Goal: Transaction & Acquisition: Purchase product/service

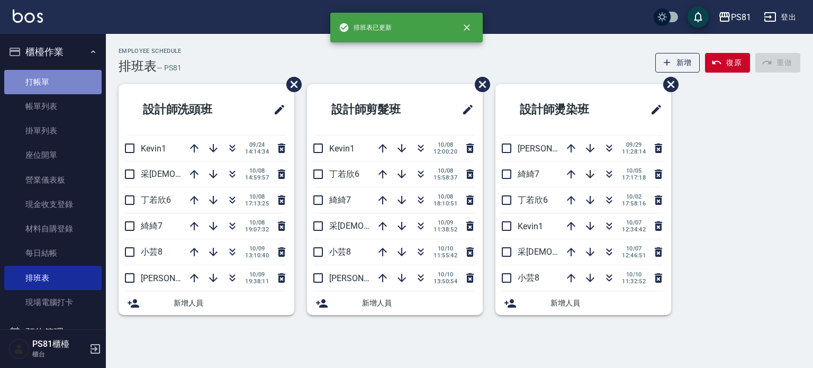
click at [64, 76] on link "打帳單" at bounding box center [52, 82] width 97 height 24
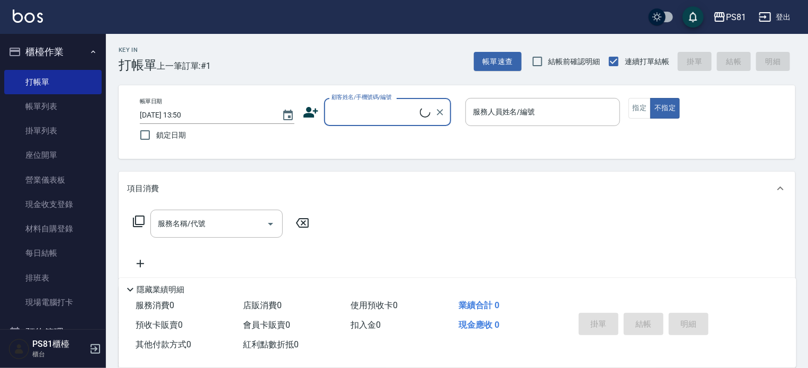
click at [340, 111] on input "顧客姓名/手機號碼/編號" at bounding box center [374, 112] width 91 height 19
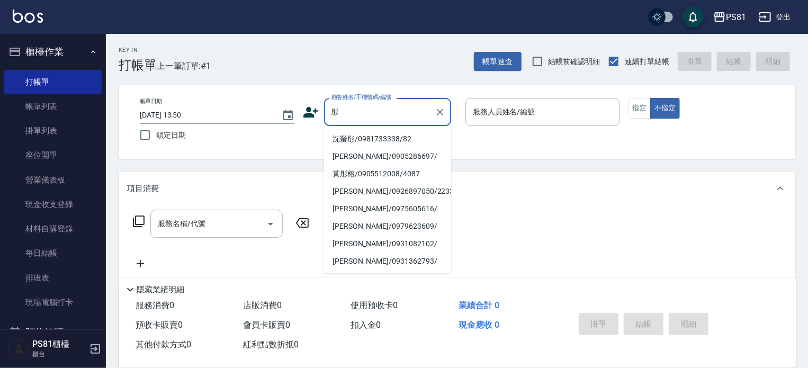
click at [362, 137] on li "沈螢彤/0981733338/82" at bounding box center [387, 138] width 127 height 17
type input "沈螢彤/0981733338/82"
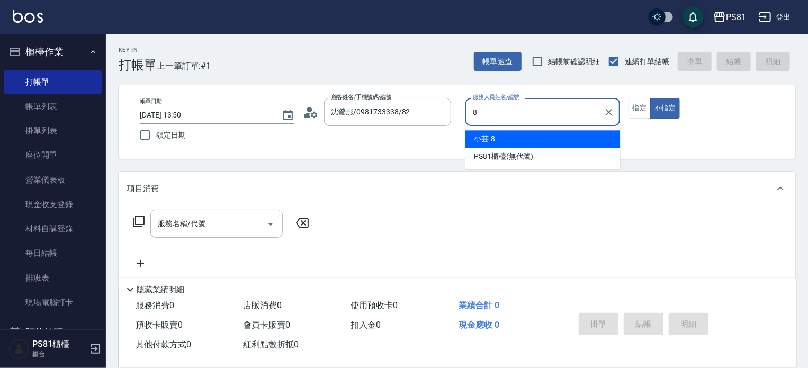
type input "小芸-8"
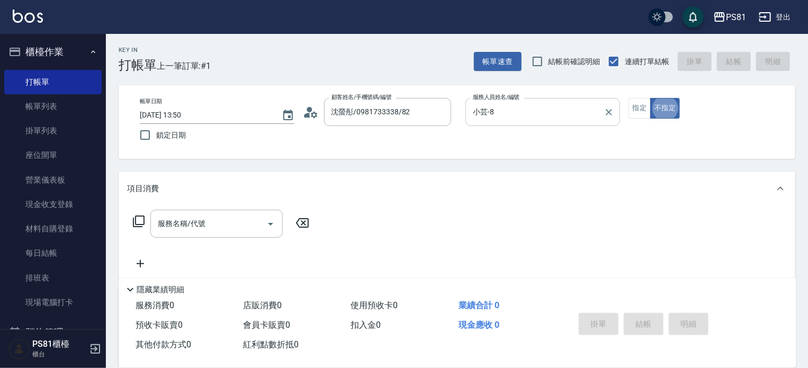
type button "false"
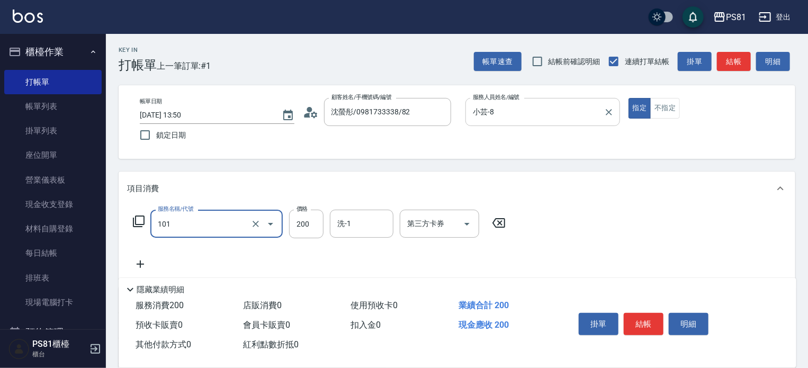
type input "一般洗髮(101)"
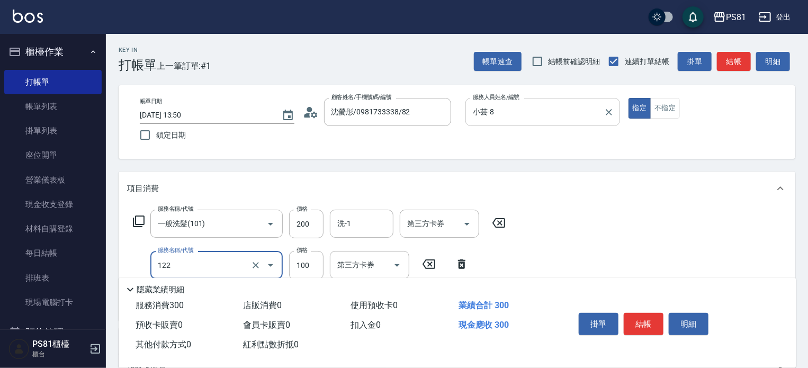
type input "電棒造型(122)"
click at [646, 313] on button "結帳" at bounding box center [644, 324] width 40 height 22
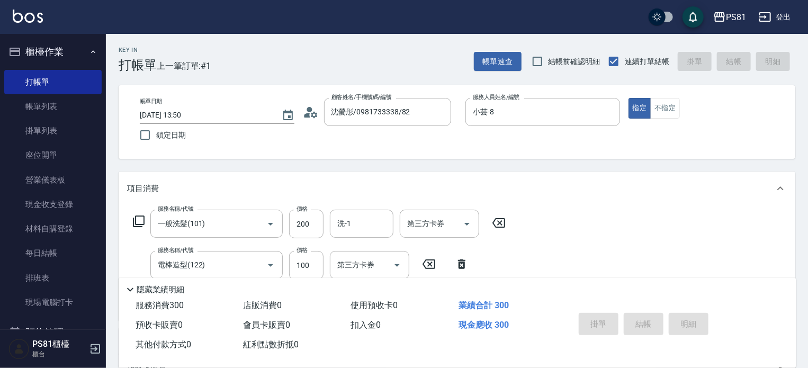
type input "[DATE] 13:51"
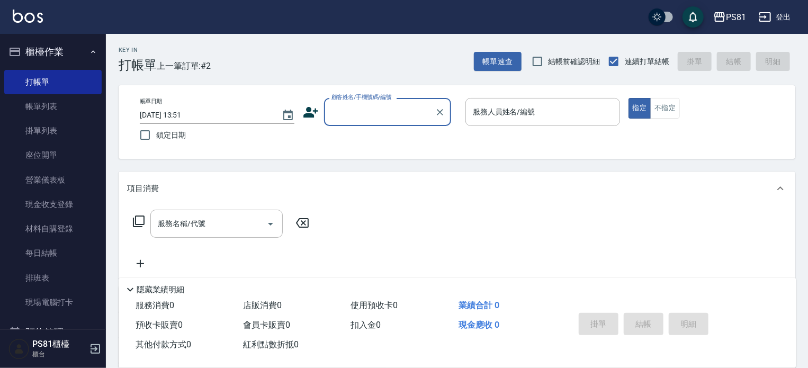
drag, startPoint x: 657, startPoint y: 68, endPoint x: 813, endPoint y: 240, distance: 232.0
click at [796, 212] on div "Key In 打帳單 上一筆訂單:#2 帳單速查 結帳前確認明細 連續打單結帳 掛單 結帳 明細 帳單日期 [DATE] 13:51 鎖定日期 顧客姓名/手機…" at bounding box center [457, 274] width 702 height 481
click at [403, 233] on div "Key In 打帳單 上一筆訂單:#2 帳單速查 結帳前確認明細 連續打單結帳 掛單 結帳 明細 帳單日期 [DATE] 13:51 鎖定日期 顧客姓名/手機…" at bounding box center [457, 274] width 702 height 481
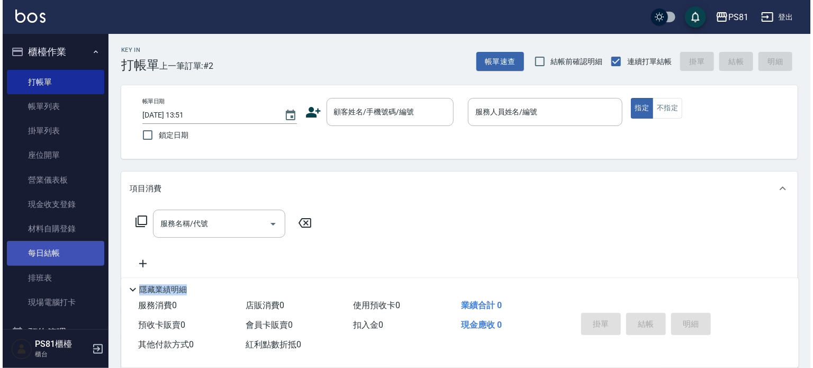
scroll to position [53, 0]
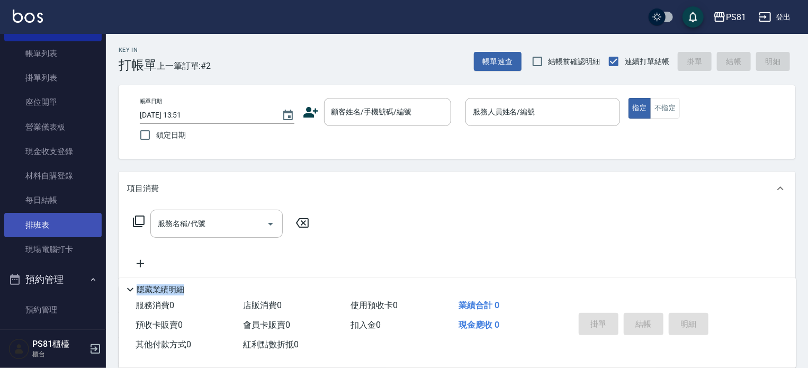
click at [61, 227] on link "排班表" at bounding box center [52, 225] width 97 height 24
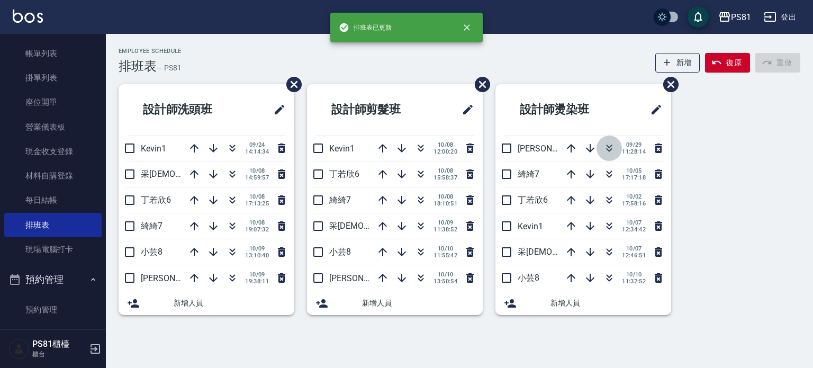
click at [608, 148] on icon "button" at bounding box center [609, 148] width 13 height 13
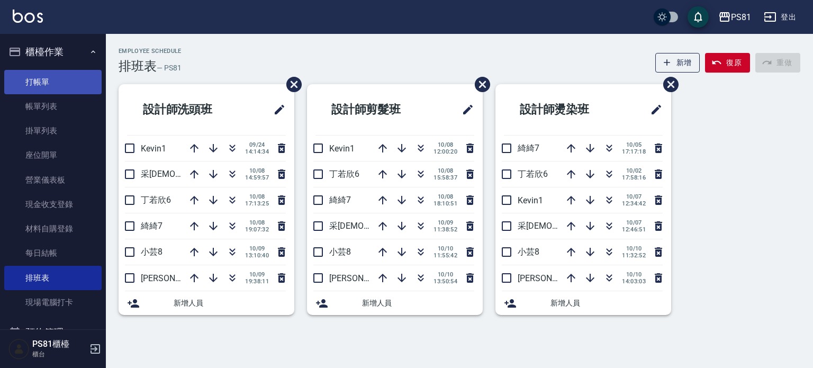
click at [53, 75] on link "打帳單" at bounding box center [52, 82] width 97 height 24
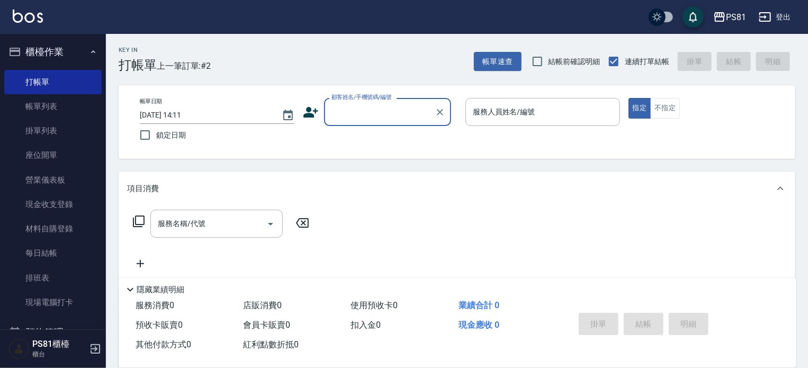
click at [392, 105] on input "顧客姓名/手機號碼/編號" at bounding box center [380, 112] width 102 height 19
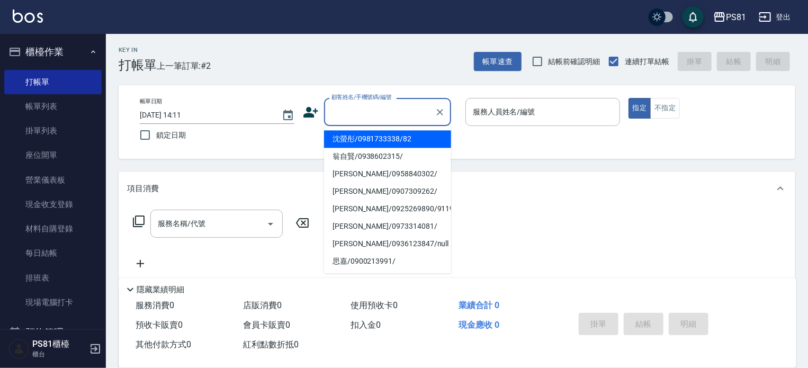
click at [310, 114] on icon at bounding box center [310, 112] width 15 height 11
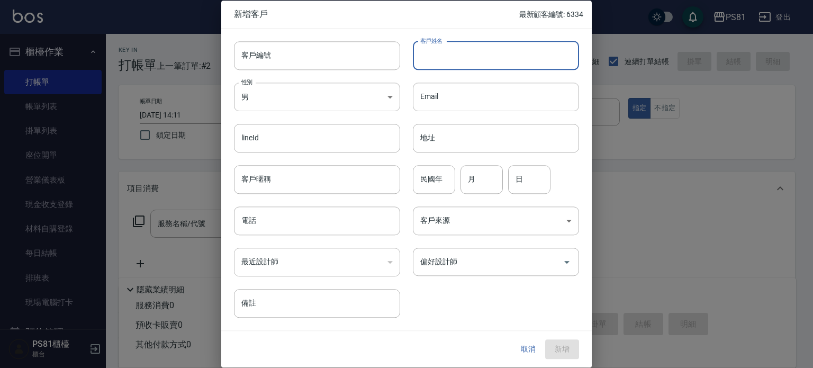
click at [482, 58] on input "客戶姓名" at bounding box center [496, 55] width 166 height 29
type input "[PERSON_NAME]"
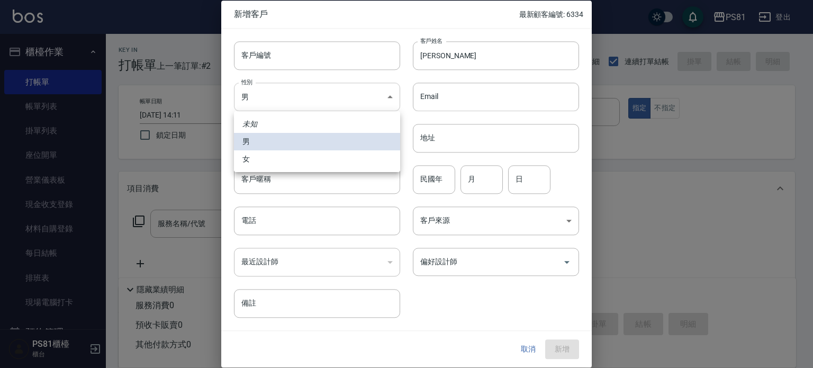
click at [304, 98] on body "PS81 登出 櫃檯作業 打帳單 帳單列表 掛單列表 座位開單 營業儀表板 現金收支登錄 材料自購登錄 每日結帳 排班表 現場電腦打卡 預約管理 預約管理 單…" at bounding box center [406, 257] width 813 height 515
click at [262, 158] on li "女" at bounding box center [317, 158] width 166 height 17
type input "[DEMOGRAPHIC_DATA]"
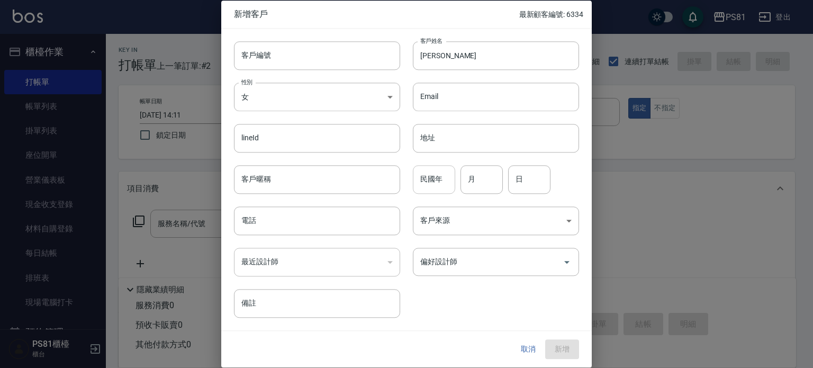
click at [446, 185] on input "民國年" at bounding box center [434, 179] width 42 height 29
click at [473, 184] on input "月" at bounding box center [482, 179] width 42 height 29
type input "7"
type input "23"
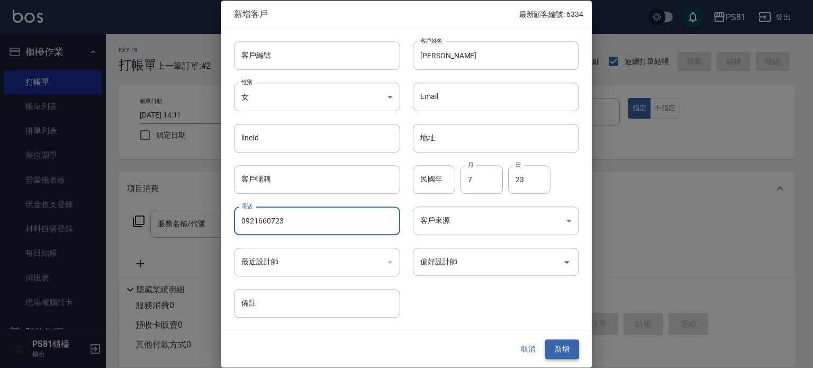
type input "0921660723"
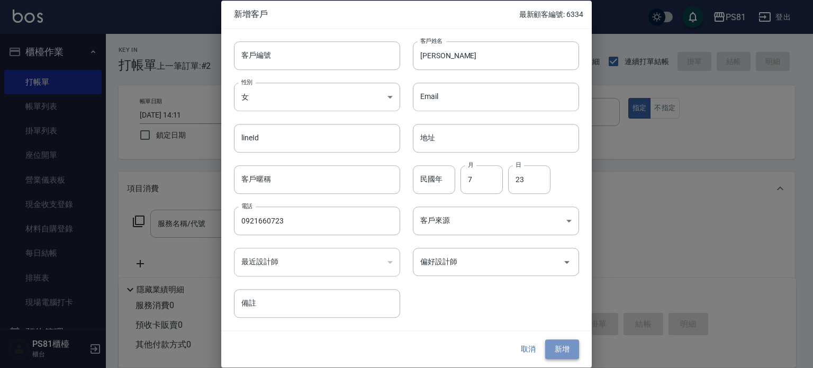
click at [562, 347] on button "新增" at bounding box center [562, 350] width 34 height 20
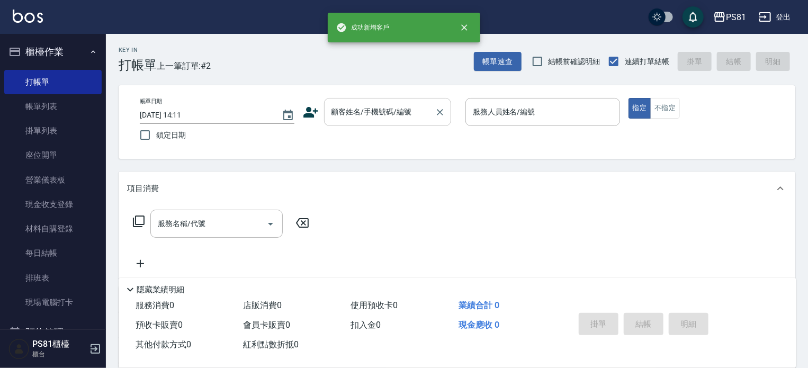
click at [393, 117] on input "顧客姓名/手機號碼/編號" at bounding box center [380, 112] width 102 height 19
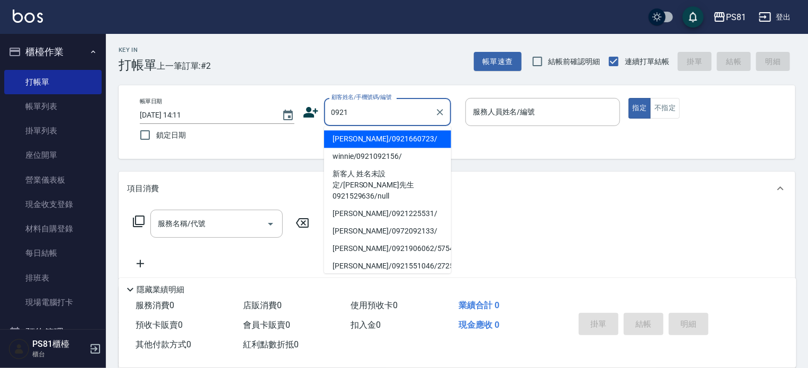
click at [381, 145] on li "[PERSON_NAME]/0921660723/" at bounding box center [387, 138] width 127 height 17
type input "[PERSON_NAME]/0921660723/"
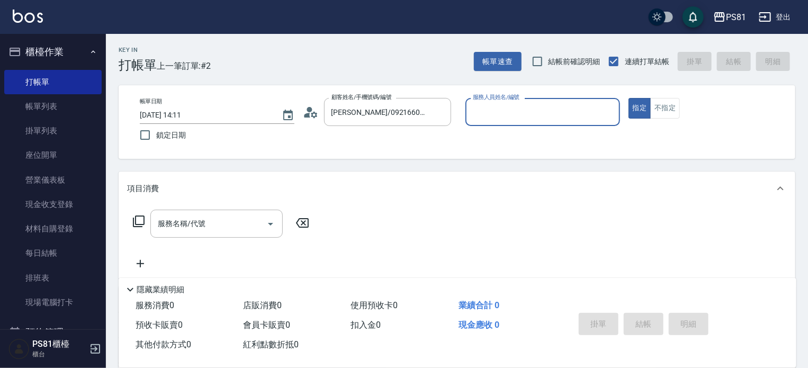
click at [515, 116] on input "服務人員姓名/編號" at bounding box center [542, 112] width 145 height 19
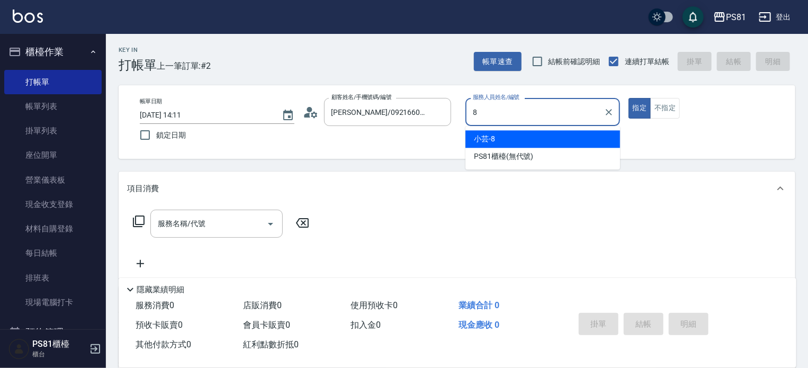
type input "小芸-8"
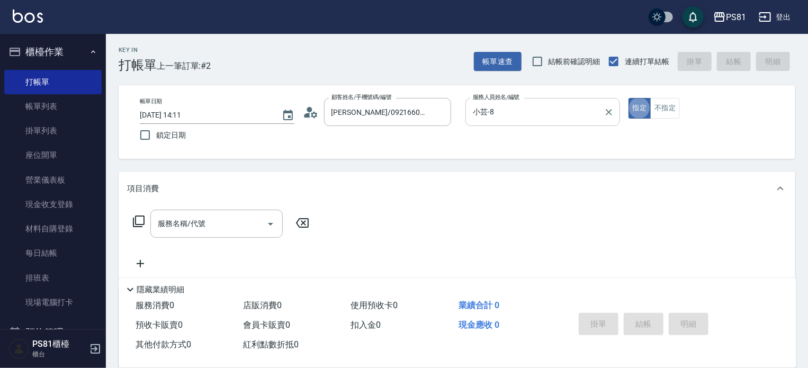
type button "true"
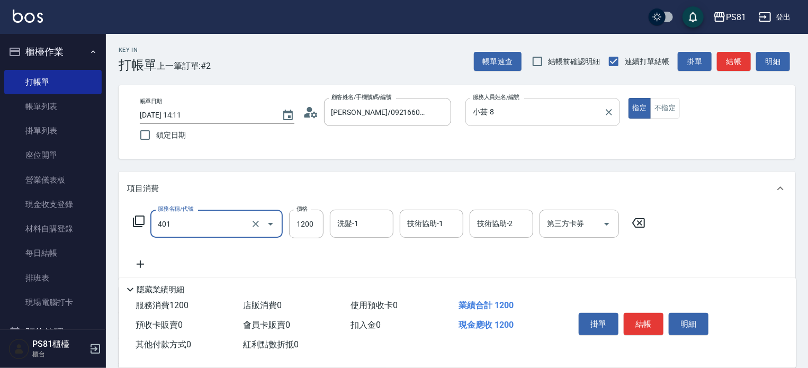
type input "基本染髮(401)"
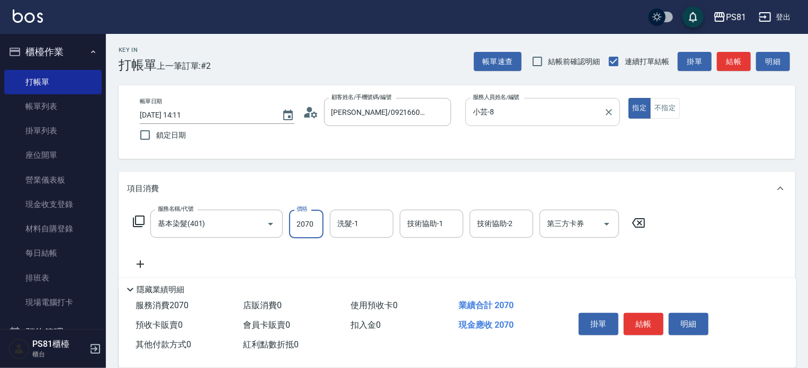
type input "2070"
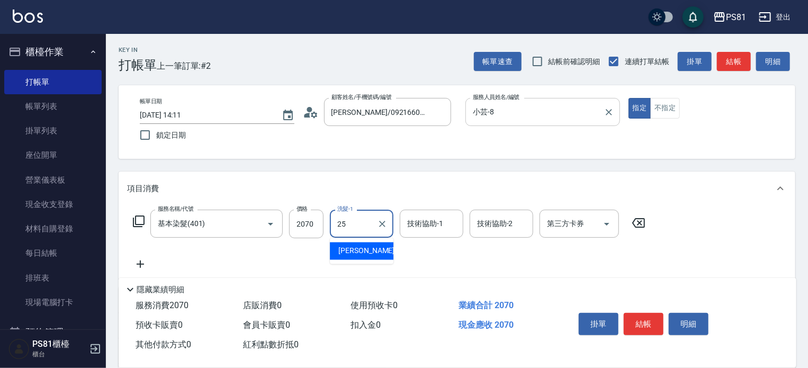
type input "妮可-25"
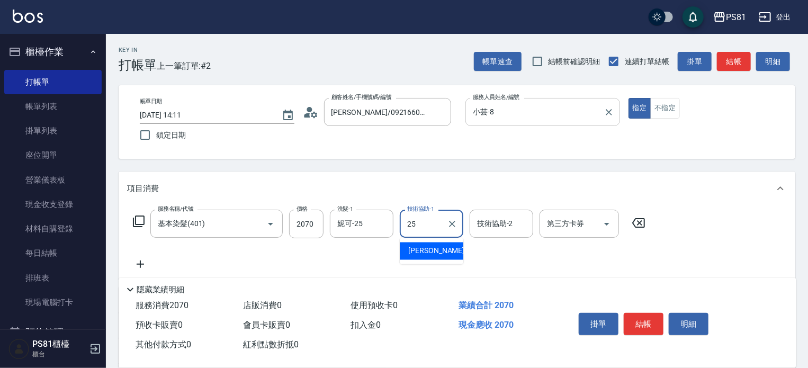
type input "妮可-25"
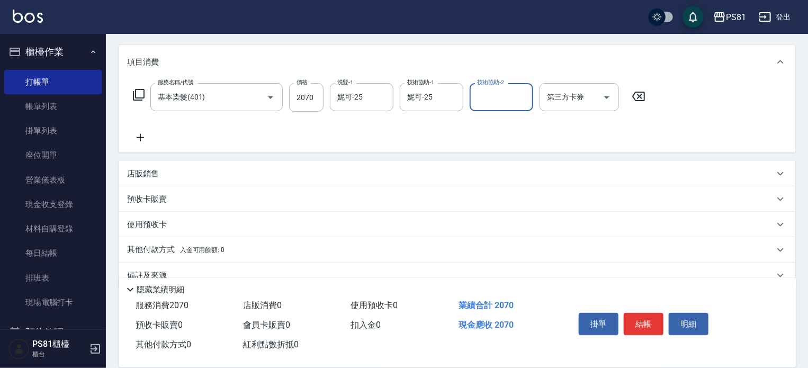
scroll to position [147, 0]
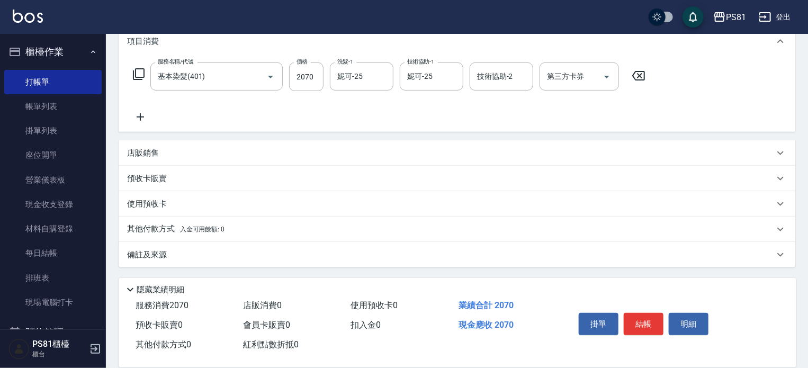
click at [139, 112] on icon at bounding box center [140, 117] width 26 height 13
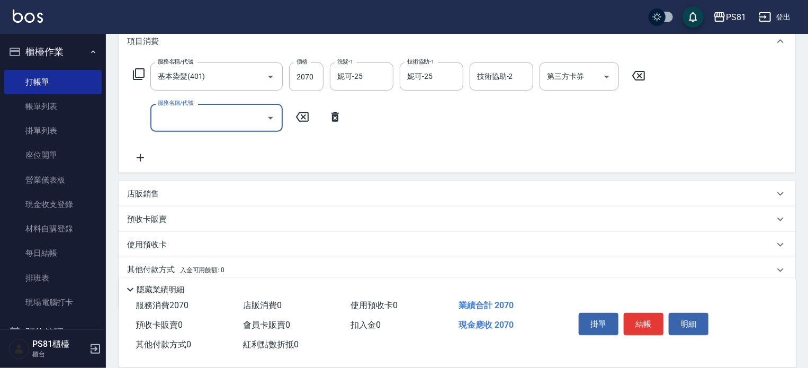
click at [174, 118] on input "服務名稱/代號" at bounding box center [208, 118] width 107 height 19
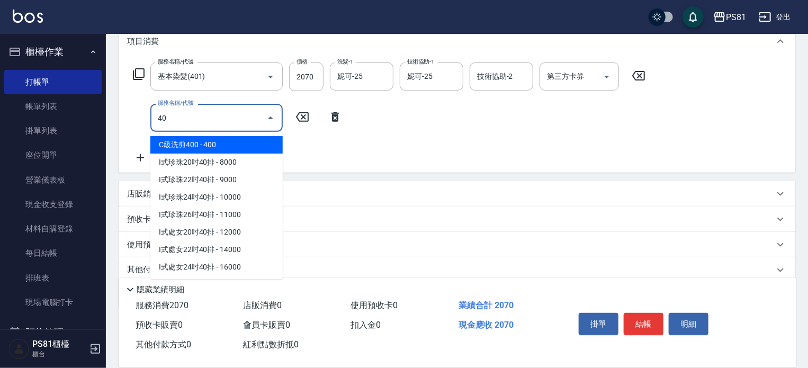
type input "4"
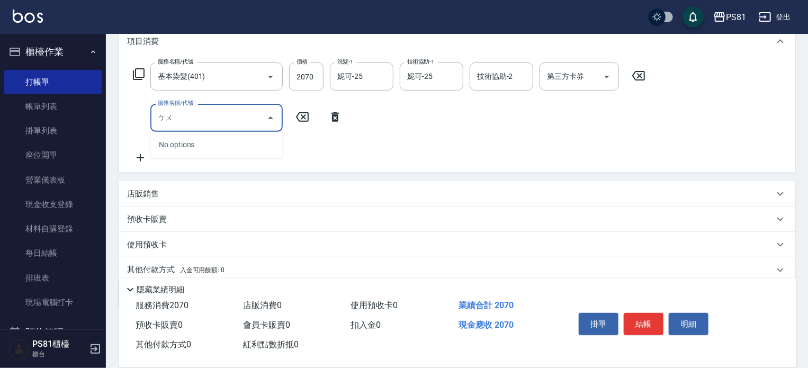
type input "ㄅ"
type input "局部挑染(313)"
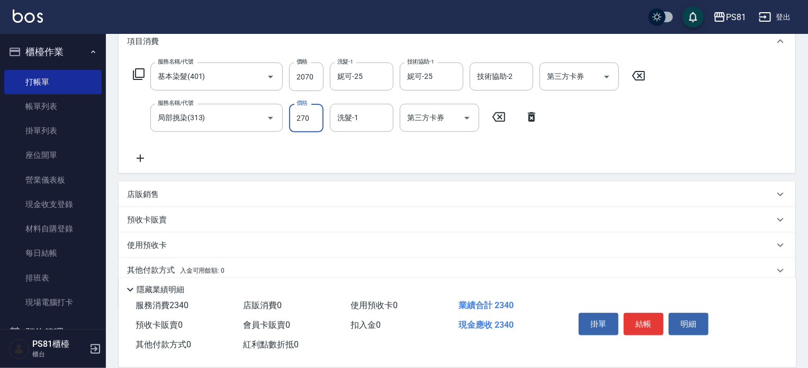
type input "270"
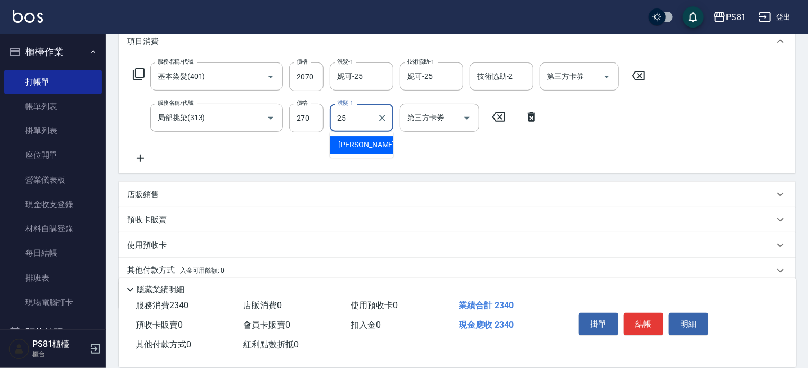
type input "妮可-25"
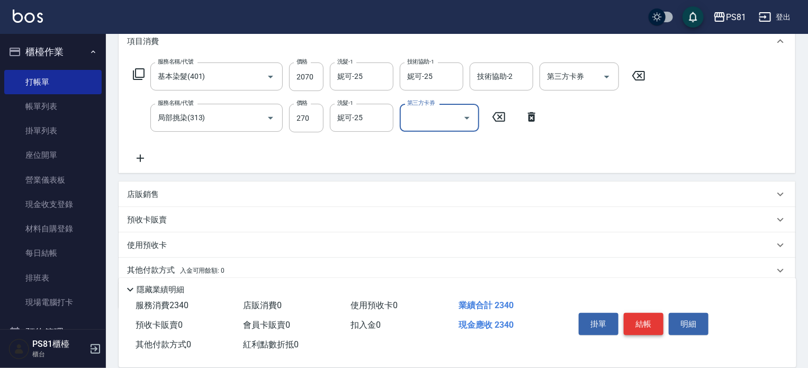
click at [641, 321] on button "結帳" at bounding box center [644, 324] width 40 height 22
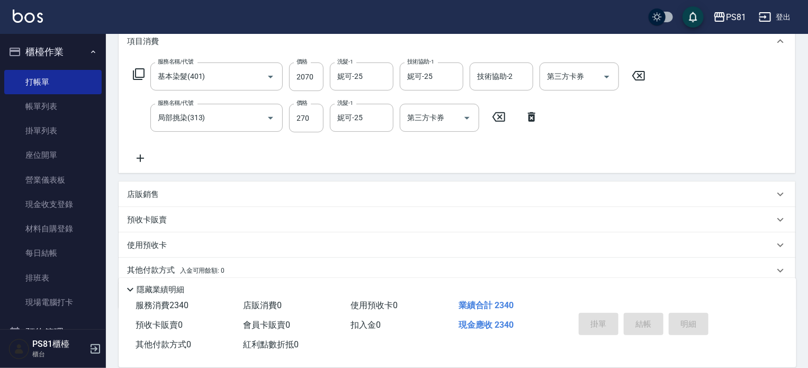
type input "[DATE] 14:13"
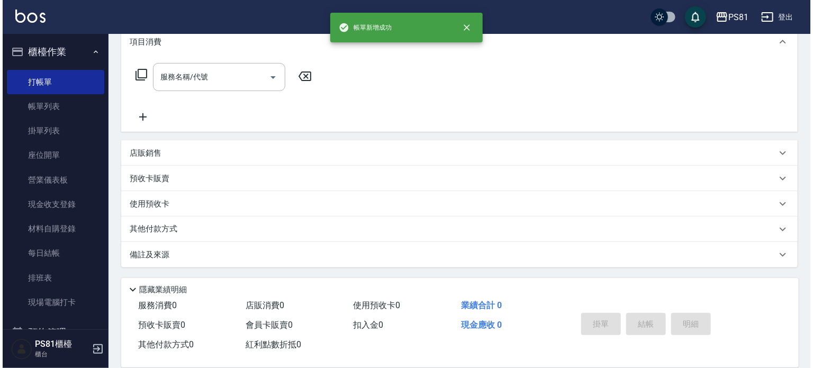
scroll to position [0, 0]
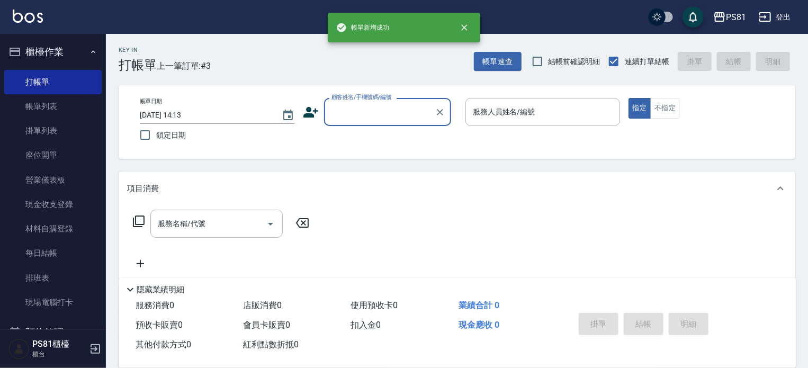
click at [46, 48] on button "櫃檯作業" at bounding box center [52, 52] width 97 height 28
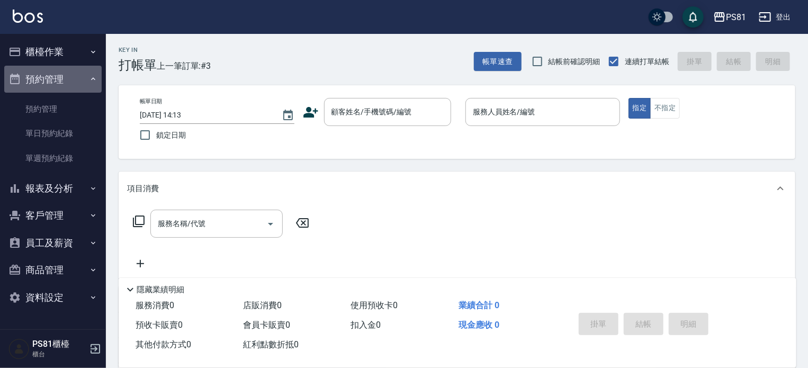
click at [49, 68] on button "預約管理" at bounding box center [52, 80] width 97 height 28
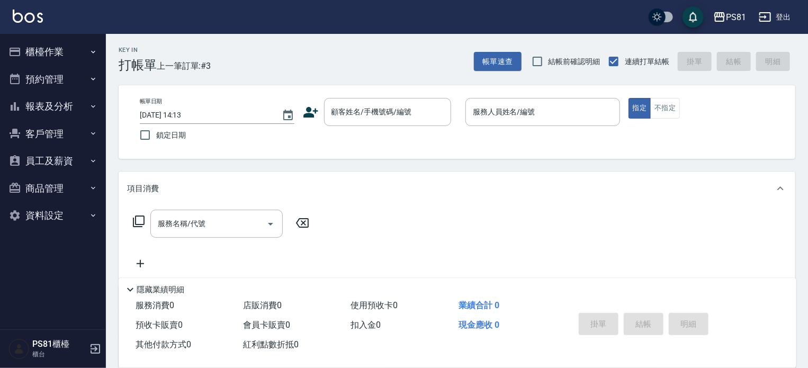
click at [55, 104] on button "報表及分析" at bounding box center [52, 107] width 97 height 28
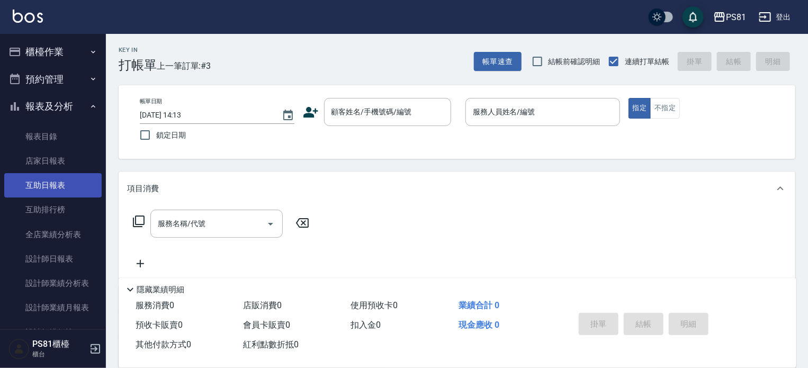
click at [70, 186] on link "互助日報表" at bounding box center [52, 185] width 97 height 24
